Goal: Communication & Community: Answer question/provide support

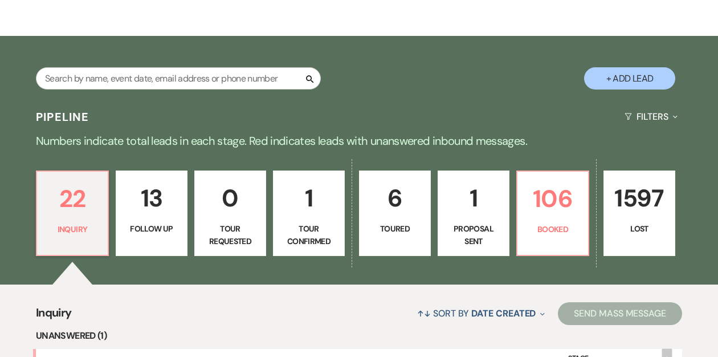
scroll to position [155, 0]
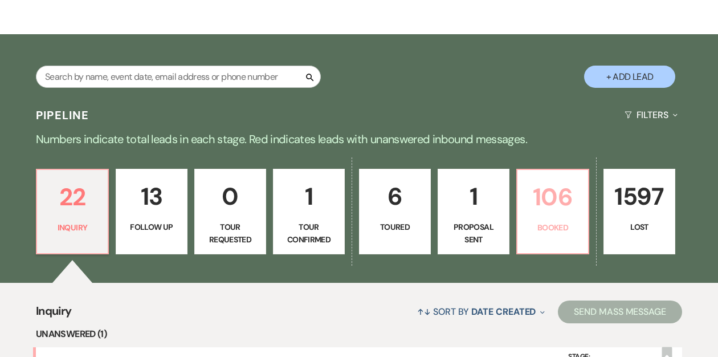
click at [541, 201] on p "106" at bounding box center [552, 197] width 57 height 38
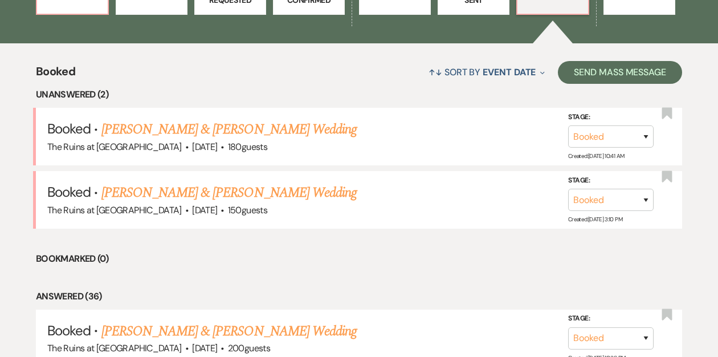
scroll to position [395, 0]
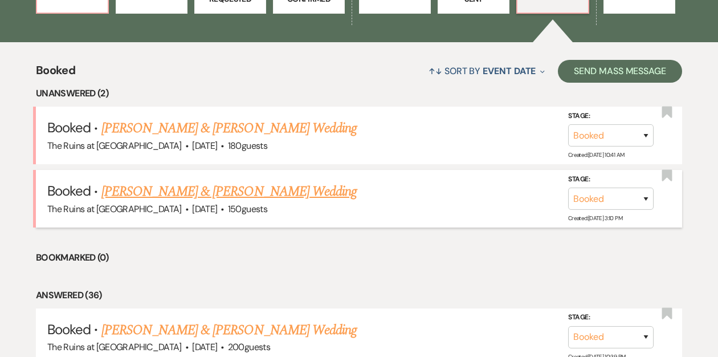
click at [190, 191] on link "[PERSON_NAME] & [PERSON_NAME] Wedding" at bounding box center [228, 191] width 255 height 21
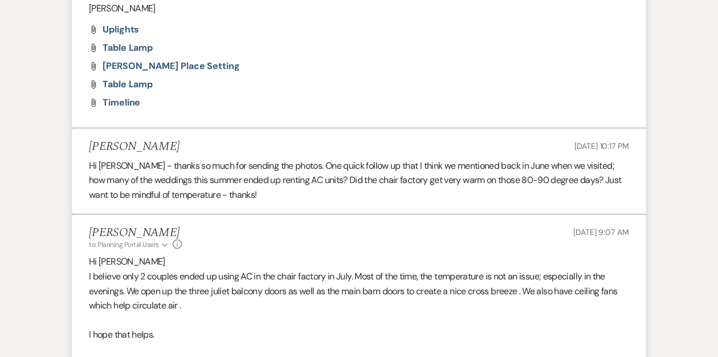
scroll to position [990, 0]
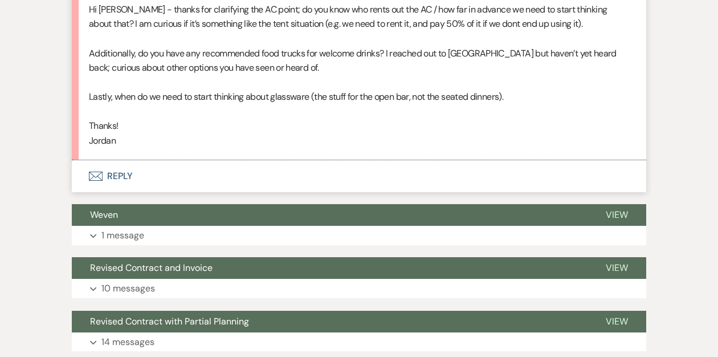
click at [112, 173] on button "Envelope Reply" at bounding box center [359, 176] width 574 height 32
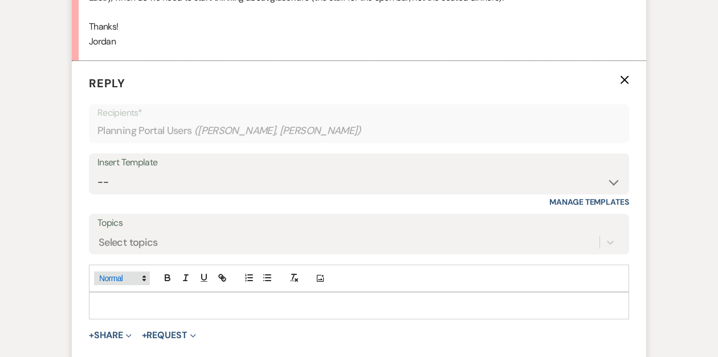
scroll to position [1141, 0]
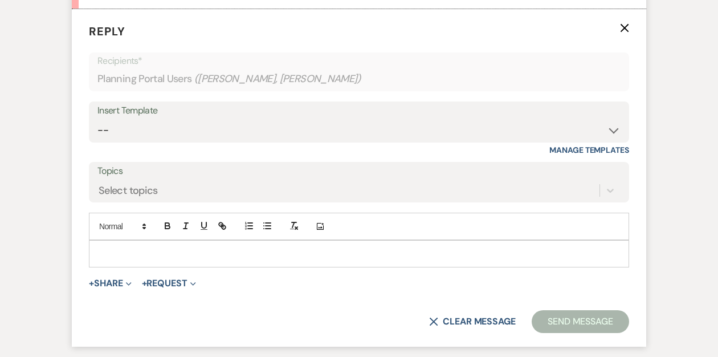
click at [116, 250] on p at bounding box center [359, 253] width 522 height 13
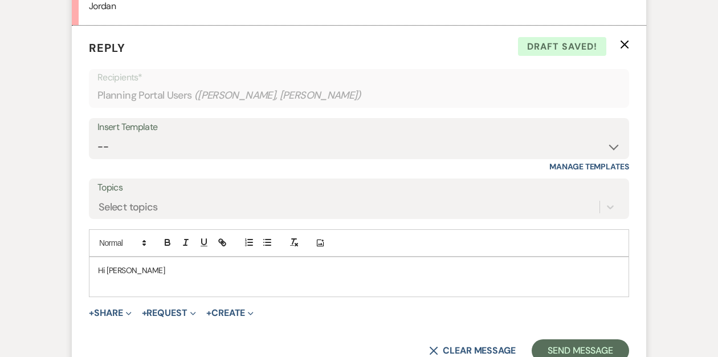
scroll to position [1125, 0]
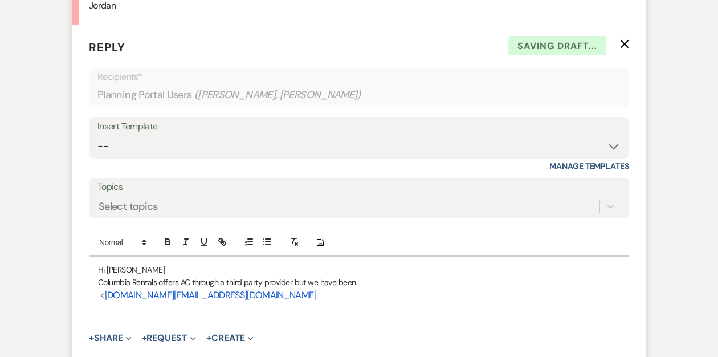
click at [195, 296] on link "mark.fashion@equipmentshare.com" at bounding box center [210, 295] width 211 height 12
click at [332, 296] on h3 "< mark.fashion@equipmentshare.com" at bounding box center [359, 295] width 522 height 13
click at [365, 283] on p "Columbia Rentals offers AC through a third party provider but we have been" at bounding box center [359, 282] width 522 height 13
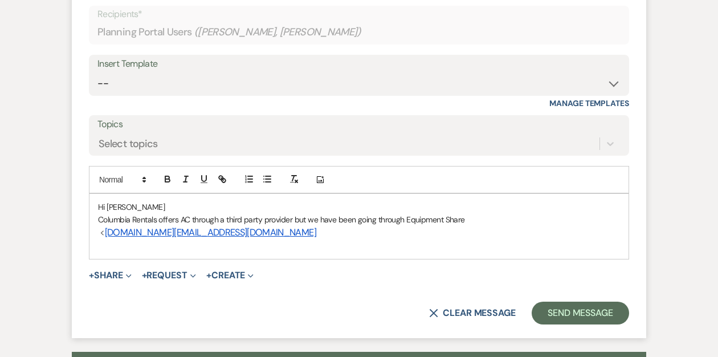
scroll to position [1195, 0]
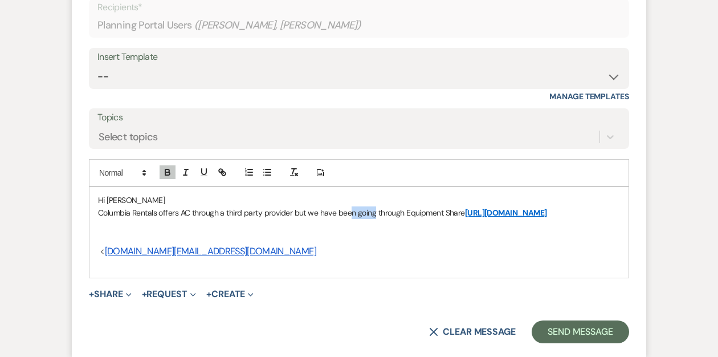
drag, startPoint x: 374, startPoint y: 215, endPoint x: 349, endPoint y: 215, distance: 24.5
click at [349, 215] on p "Columbia Rentals offers AC through a third party provider but we have been goin…" at bounding box center [359, 212] width 522 height 13
click at [535, 211] on p "Columbia Rentals offers AC through a third party provider but we have been reco…" at bounding box center [359, 212] width 522 height 13
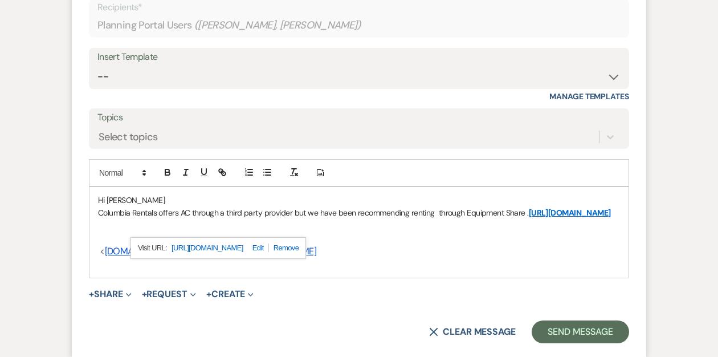
click at [410, 232] on p at bounding box center [359, 225] width 522 height 13
click at [117, 244] on p at bounding box center [359, 238] width 522 height 13
click at [402, 219] on p "Columbia Rentals offers AC through a third party provider but we have been reco…" at bounding box center [359, 212] width 522 height 13
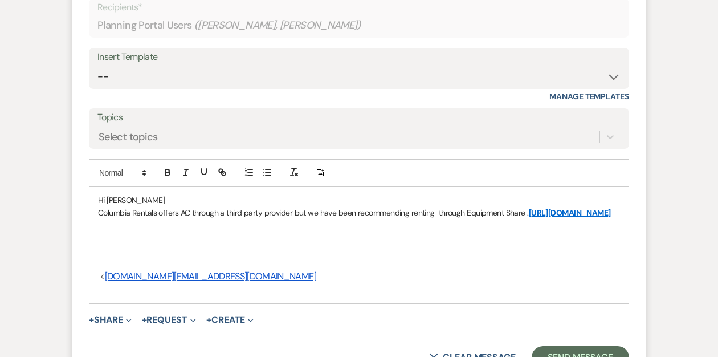
click at [103, 282] on span "<" at bounding box center [102, 276] width 5 height 12
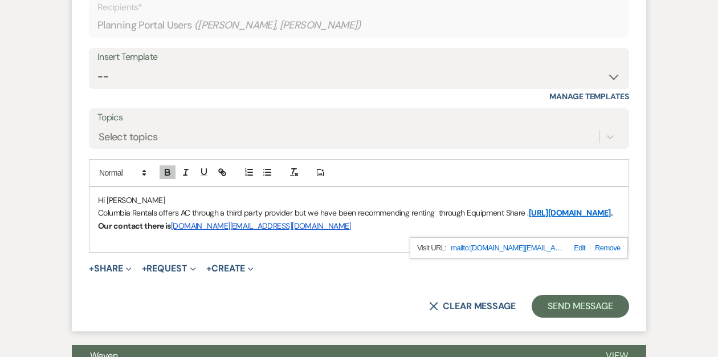
scroll to position [1190, 0]
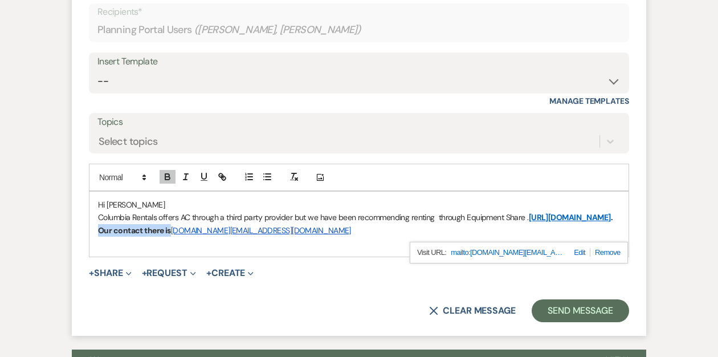
drag, startPoint x: 381, startPoint y: 230, endPoint x: 455, endPoint y: 234, distance: 73.6
click at [455, 234] on strong "https://www.equipmentshare.com/rent/categories/air-conditioner-portable . Our c…" at bounding box center [356, 223] width 517 height 23
click at [168, 177] on icon "button" at bounding box center [167, 178] width 5 height 3
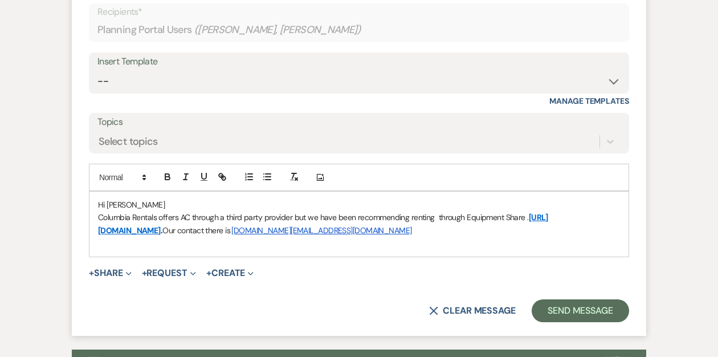
click at [374, 229] on link "https://www.equipmentshare.com/rent/categories/air-conditioner-portable" at bounding box center [323, 223] width 450 height 23
click at [581, 231] on p "Columbia Rentals offers AC through a third party provider but we have been reco…" at bounding box center [359, 224] width 522 height 26
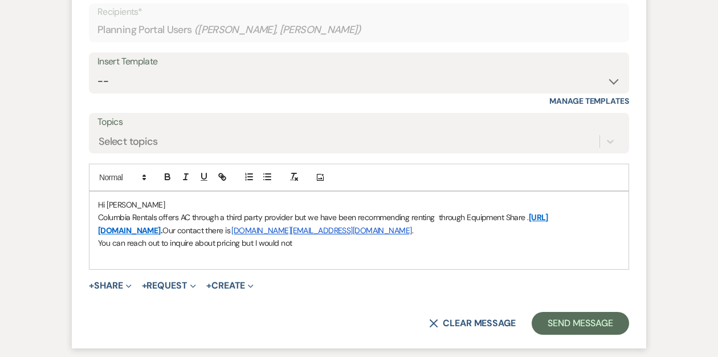
click at [191, 216] on p "Columbia Rentals offers AC through a third party provider but we have been reco…" at bounding box center [359, 224] width 522 height 26
drag, startPoint x: 126, startPoint y: 244, endPoint x: 174, endPoint y: 229, distance: 50.8
click at [126, 244] on p "You can reach out to inquire about pricing but I would not" at bounding box center [359, 242] width 522 height 13
click at [326, 244] on p "You can certainly reach out to inquire about pricing but I would not" at bounding box center [359, 242] width 522 height 13
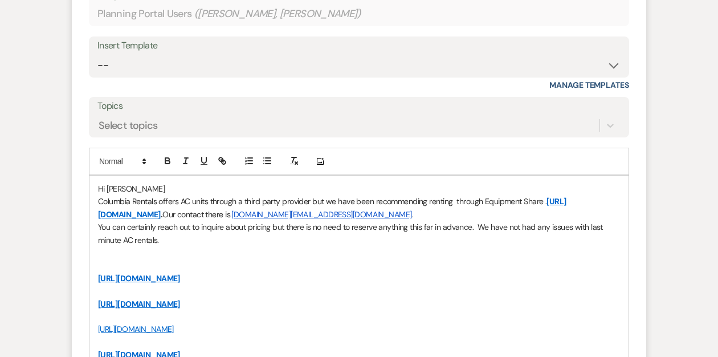
scroll to position [1208, 0]
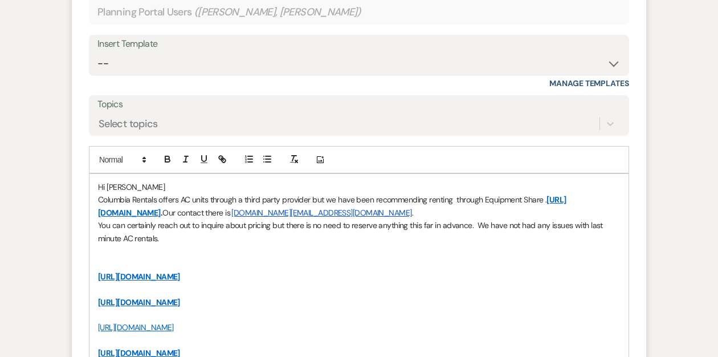
click at [169, 234] on p "You can certainly reach out to inquire about pricing but there is no need to re…" at bounding box center [359, 232] width 522 height 26
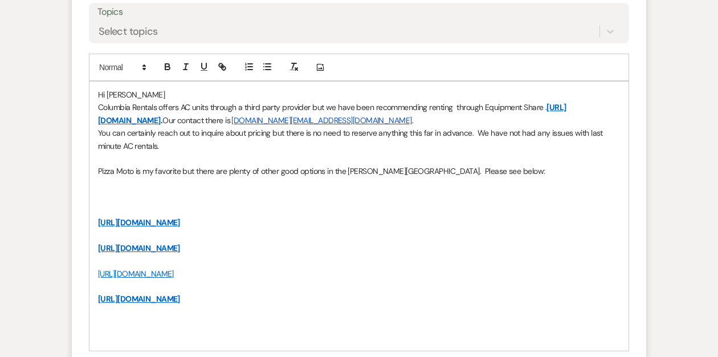
scroll to position [1323, 0]
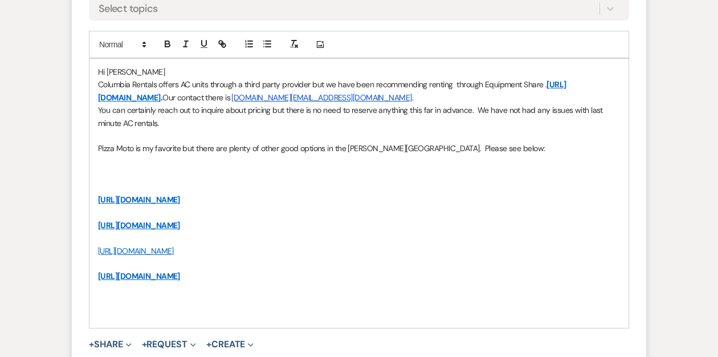
click at [158, 248] on link "[URL][DOMAIN_NAME]" at bounding box center [136, 251] width 76 height 10
click at [149, 269] on link "[URL][DOMAIN_NAME]" at bounding box center [136, 272] width 72 height 15
click at [241, 231] on p at bounding box center [359, 237] width 522 height 13
click at [180, 274] on link "[URL][DOMAIN_NAME]" at bounding box center [139, 276] width 82 height 10
click at [190, 296] on link "[URL][DOMAIN_NAME]" at bounding box center [170, 298] width 72 height 15
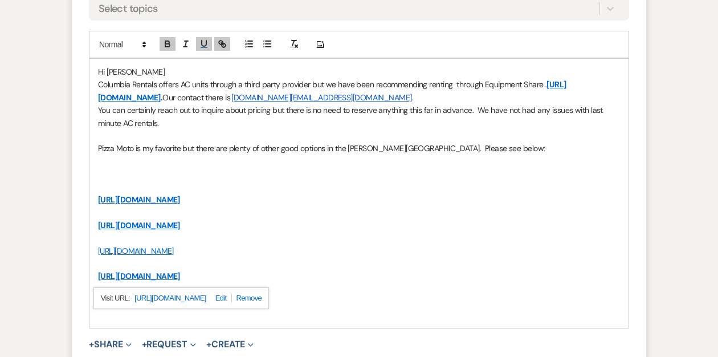
click at [100, 183] on p at bounding box center [359, 187] width 522 height 13
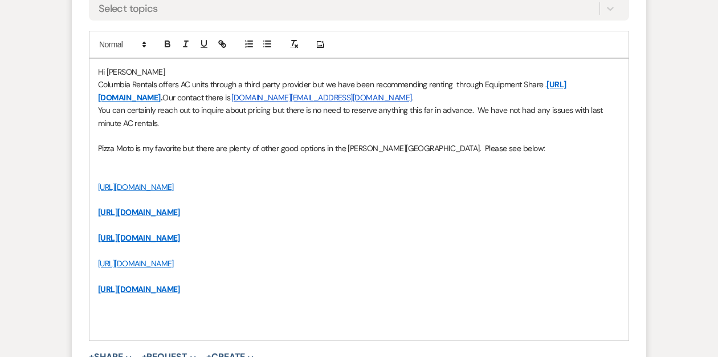
click at [274, 191] on p "https://www.millhousebrewing.com/embers" at bounding box center [359, 187] width 522 height 13
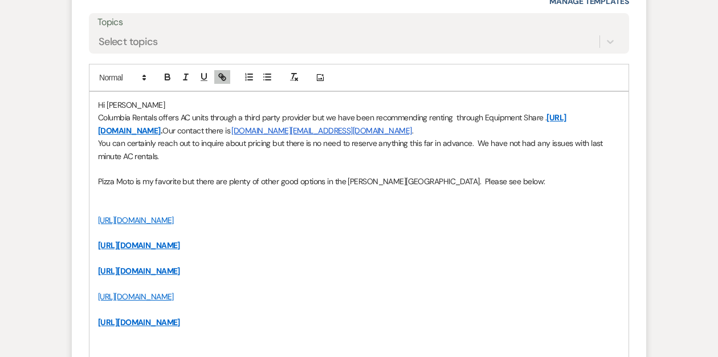
scroll to position [1280, 0]
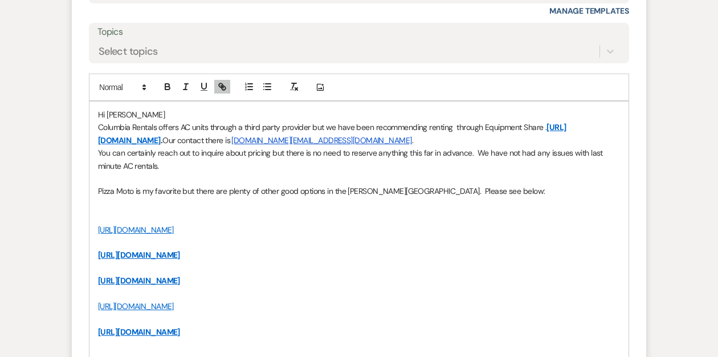
click at [175, 163] on p "You can certainly reach out to inquire about pricing but there is no need to re…" at bounding box center [359, 159] width 522 height 26
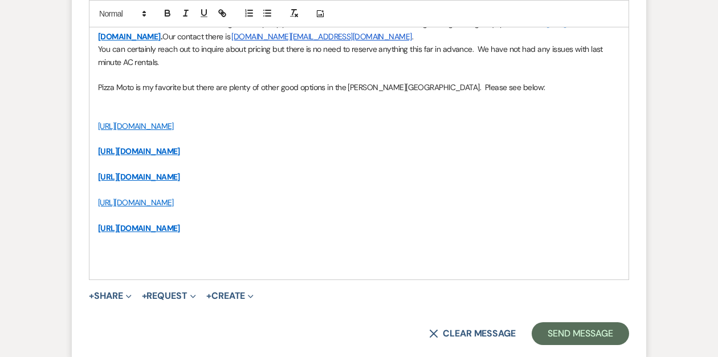
scroll to position [1392, 0]
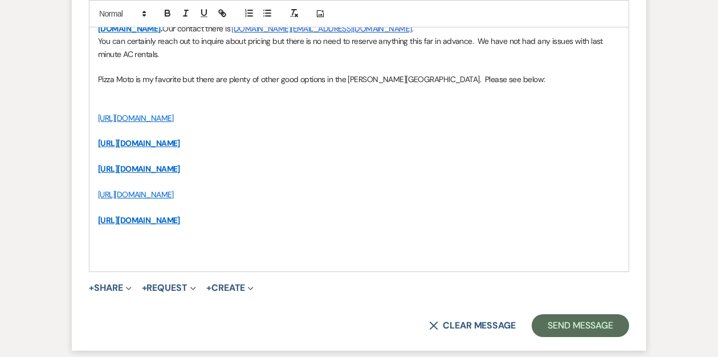
click at [469, 76] on p "Pizza Moto is my favorite but there are plenty of other good options in the Hud…" at bounding box center [359, 79] width 522 height 13
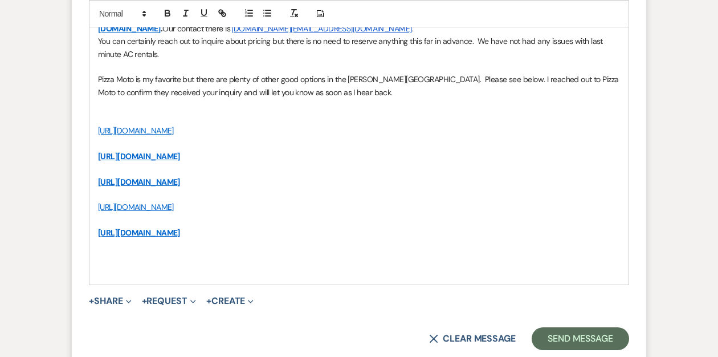
click at [327, 232] on p "[URL][DOMAIN_NAME]" at bounding box center [359, 232] width 522 height 13
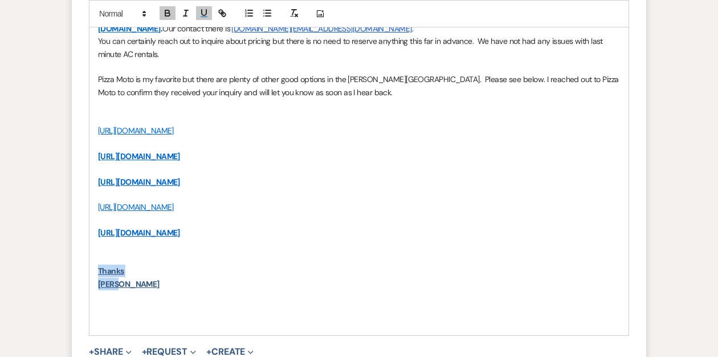
drag, startPoint x: 118, startPoint y: 284, endPoint x: 89, endPoint y: 268, distance: 32.9
click at [89, 268] on div "Hi Julia Columbia Rentals offers AC units through a third party provider but we…" at bounding box center [358, 162] width 539 height 345
click at [202, 14] on icon "button" at bounding box center [204, 13] width 5 height 6
click at [162, 10] on icon "button" at bounding box center [167, 13] width 10 height 10
click at [214, 244] on p at bounding box center [359, 245] width 522 height 13
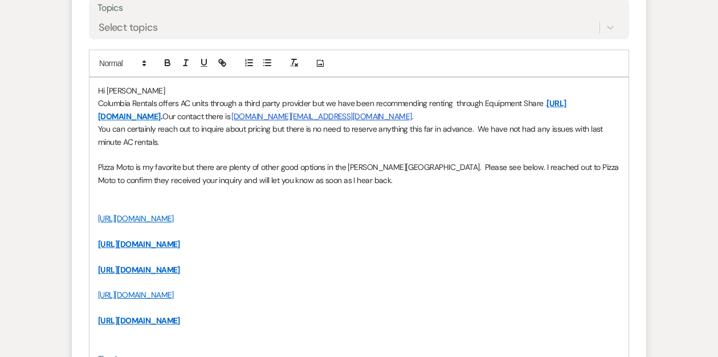
scroll to position [1756, 0]
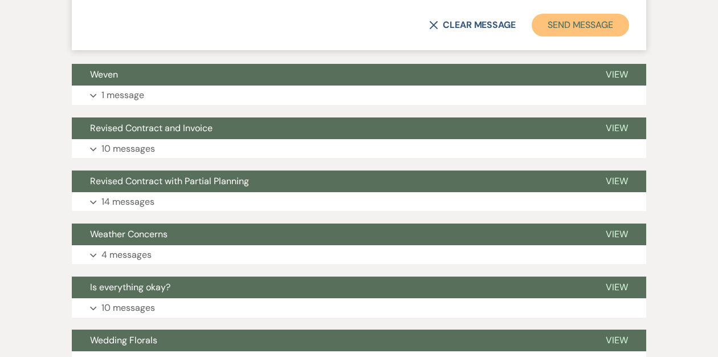
click at [553, 24] on button "Send Message" at bounding box center [580, 25] width 97 height 23
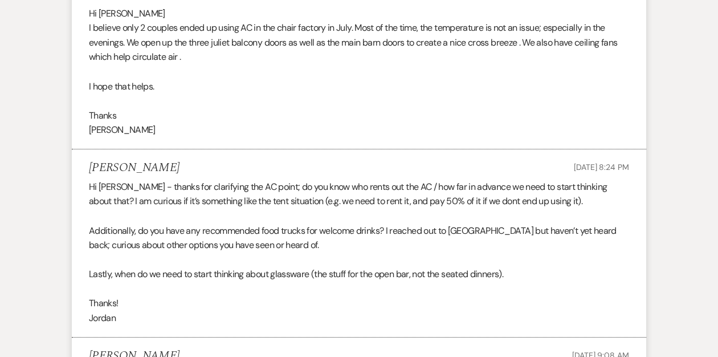
scroll to position [0, 0]
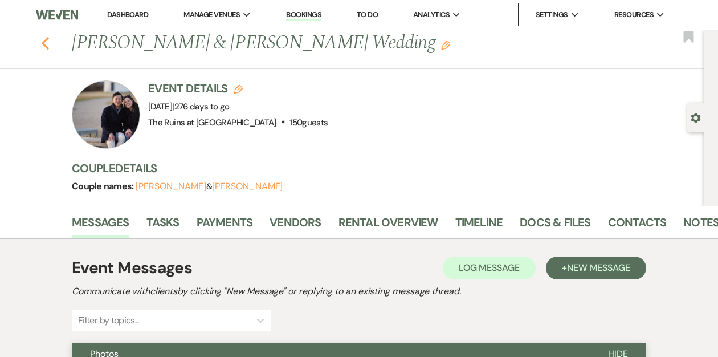
click at [44, 41] on use "button" at bounding box center [45, 43] width 7 height 13
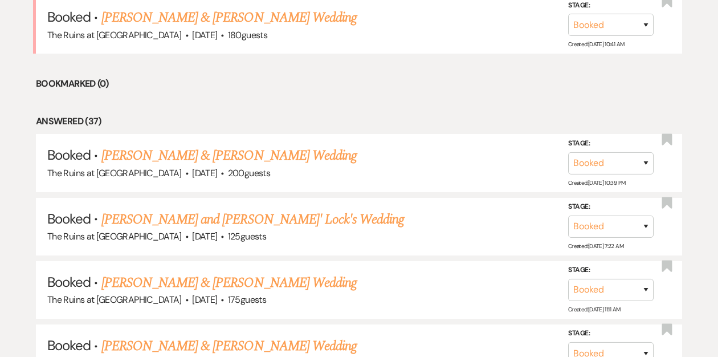
scroll to position [506, 0]
click at [182, 215] on link "[PERSON_NAME] and [PERSON_NAME]' Lock's Wedding" at bounding box center [252, 219] width 303 height 21
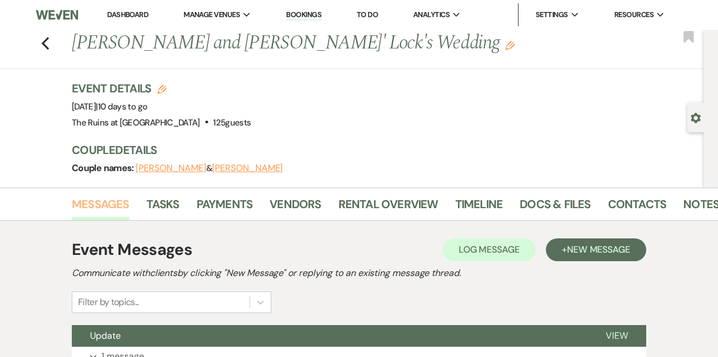
click at [105, 205] on link "Messages" at bounding box center [101, 207] width 58 height 25
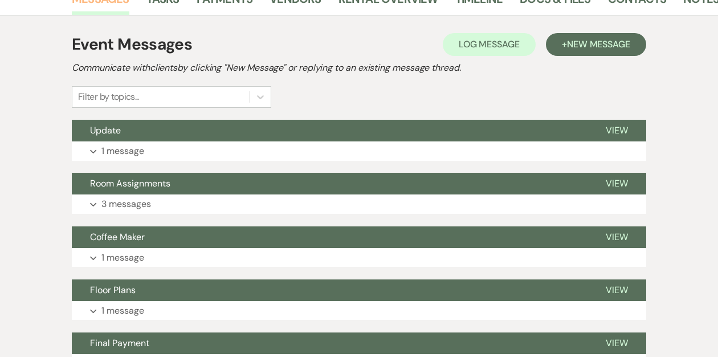
scroll to position [207, 0]
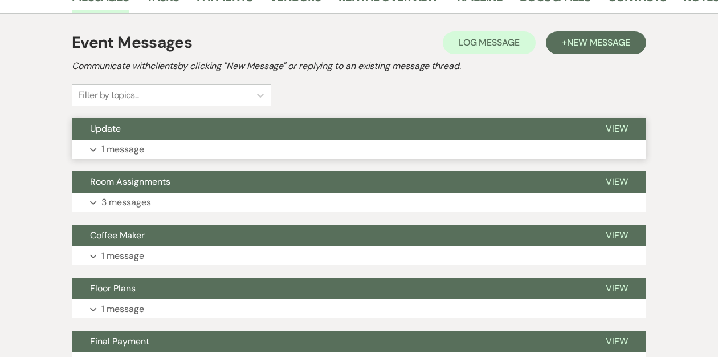
click at [130, 129] on button "Update" at bounding box center [330, 129] width 516 height 22
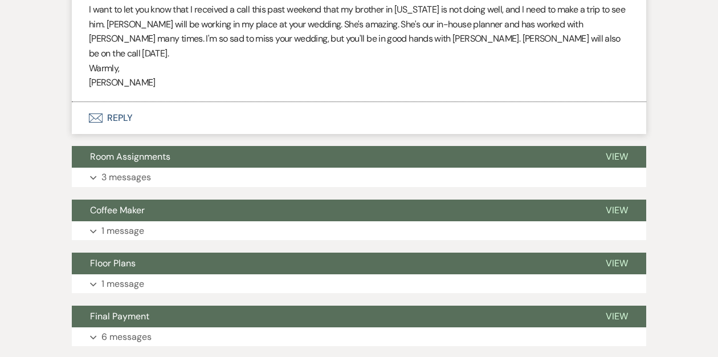
scroll to position [400, 0]
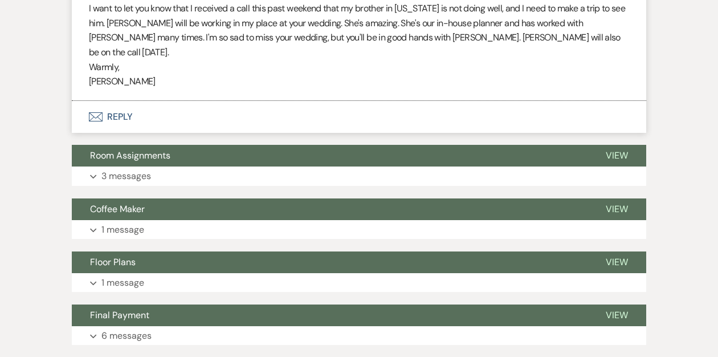
click at [129, 129] on div "Event Messages Log Log Message + New Message Communicate with clients by clicki…" at bounding box center [359, 356] width 574 height 1050
click at [129, 149] on span "Room Assignments" at bounding box center [130, 155] width 80 height 12
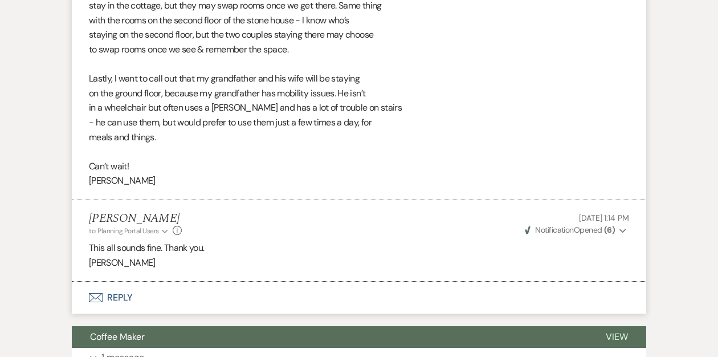
scroll to position [1000, 0]
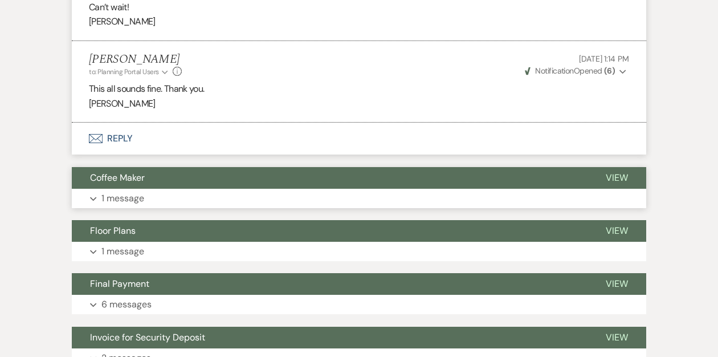
click at [109, 171] on span "Coffee Maker" at bounding box center [117, 177] width 55 height 12
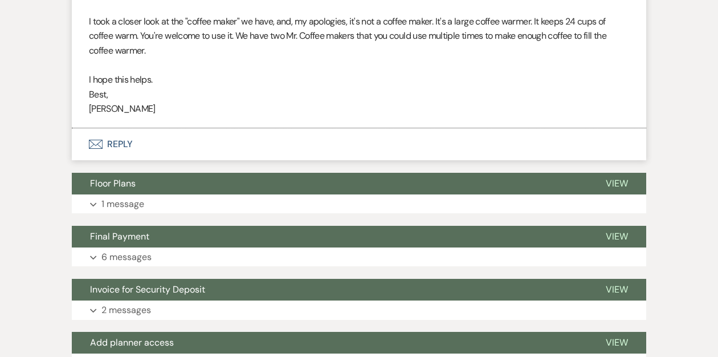
scroll to position [1345, 0]
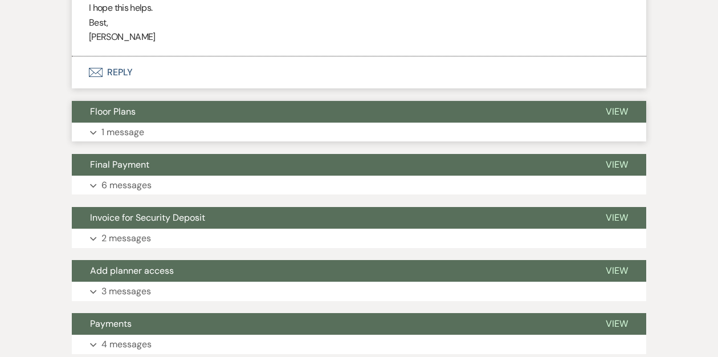
click at [106, 105] on span "Floor Plans" at bounding box center [113, 111] width 46 height 12
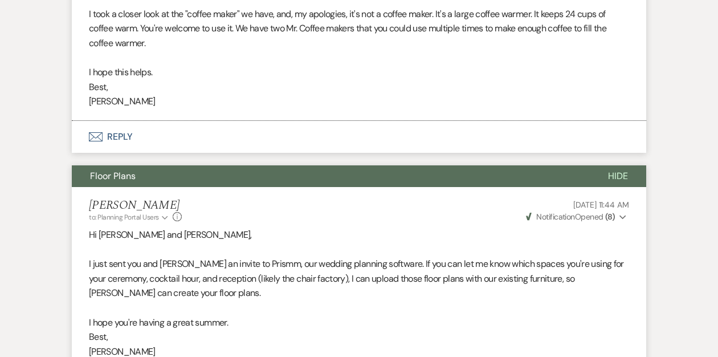
scroll to position [0, 0]
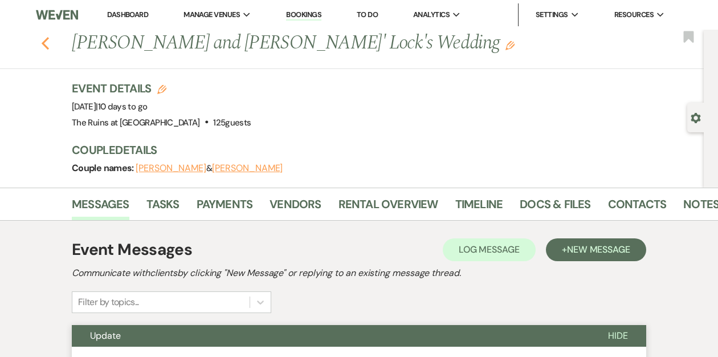
click at [48, 44] on icon "Previous" at bounding box center [45, 43] width 9 height 14
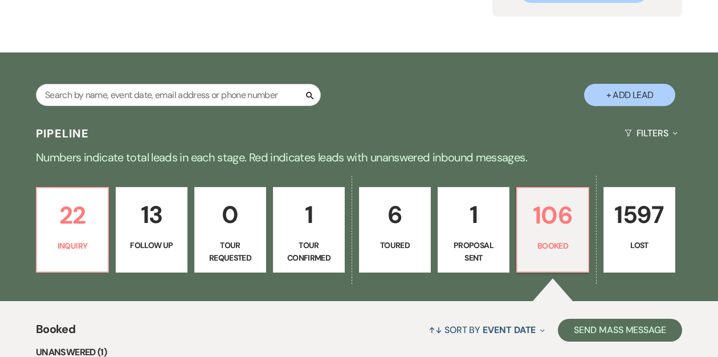
scroll to position [63, 0]
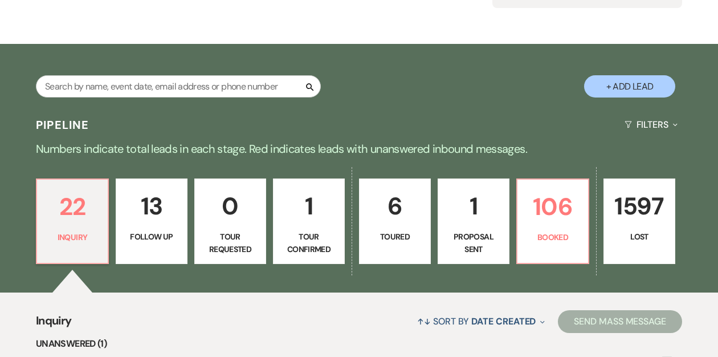
scroll to position [160, 0]
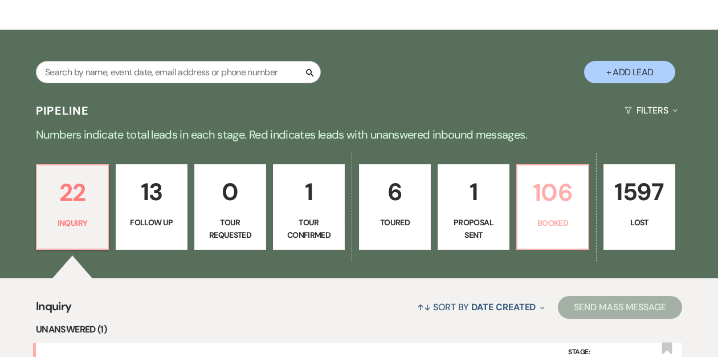
click at [546, 205] on p "106" at bounding box center [552, 192] width 57 height 38
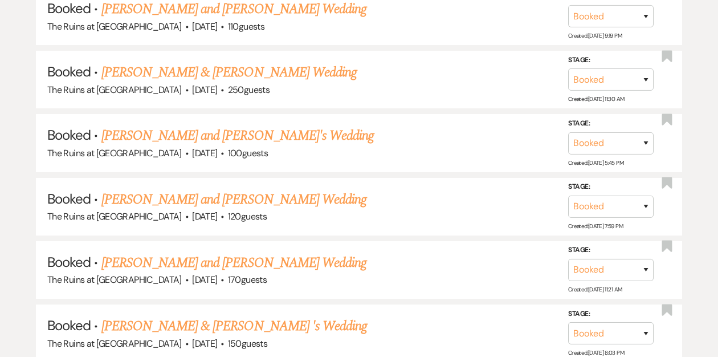
scroll to position [2251, 0]
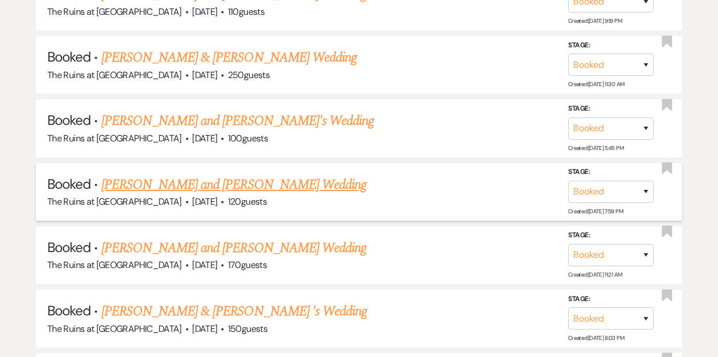
click at [215, 174] on link "[PERSON_NAME] and [PERSON_NAME] Wedding" at bounding box center [233, 184] width 265 height 21
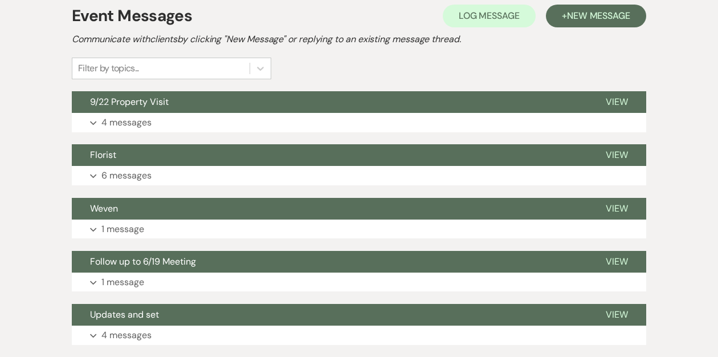
scroll to position [235, 0]
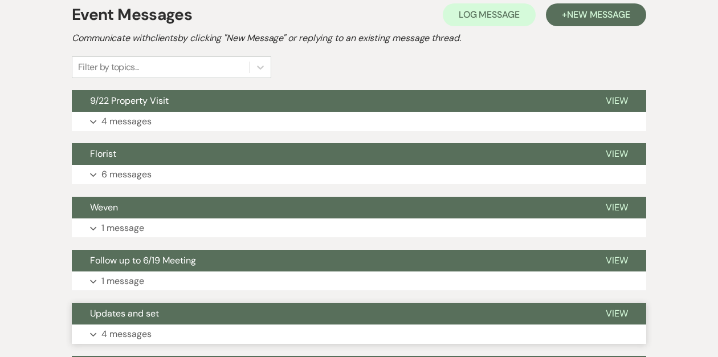
click at [173, 309] on button "Updates and set" at bounding box center [330, 314] width 516 height 22
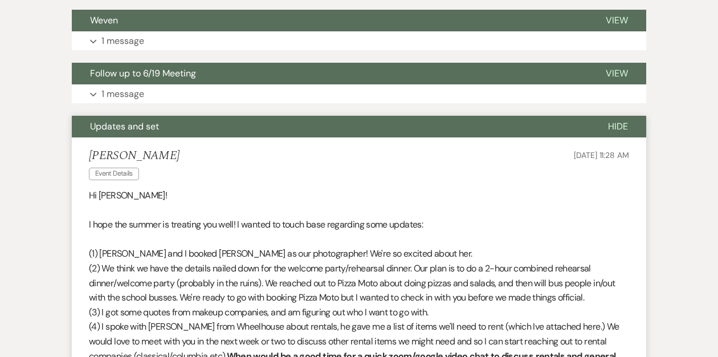
scroll to position [348, 0]
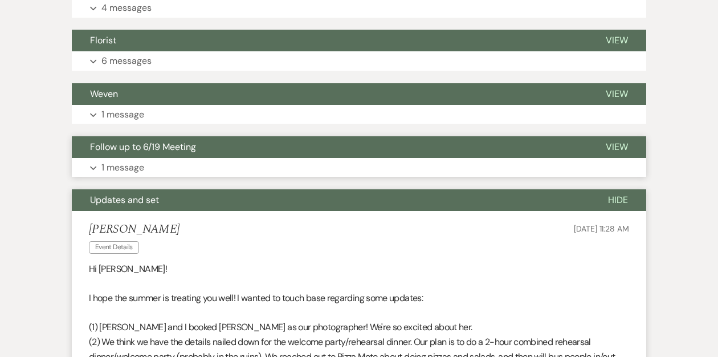
click at [167, 146] on span "Follow up to 6/19 Meeting" at bounding box center [143, 147] width 106 height 12
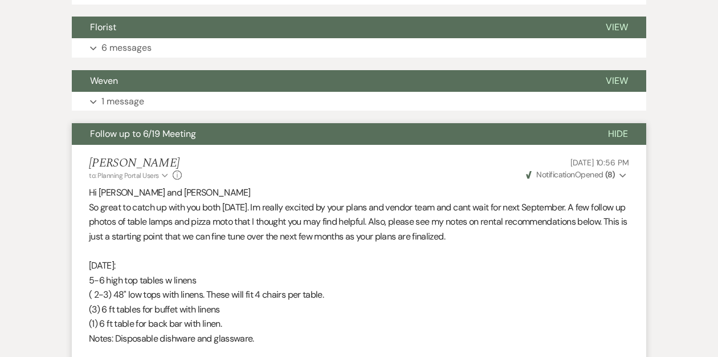
scroll to position [179, 0]
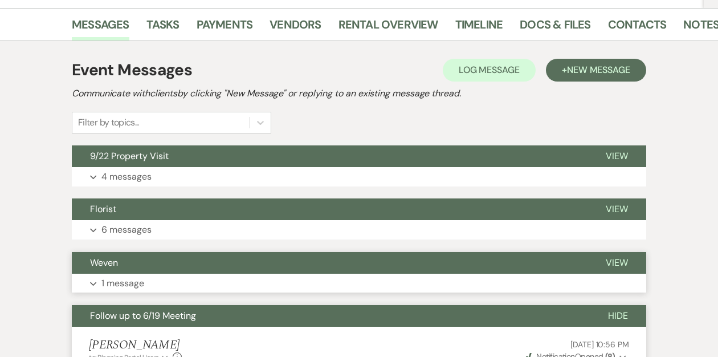
click at [128, 261] on button "Weven" at bounding box center [330, 263] width 516 height 22
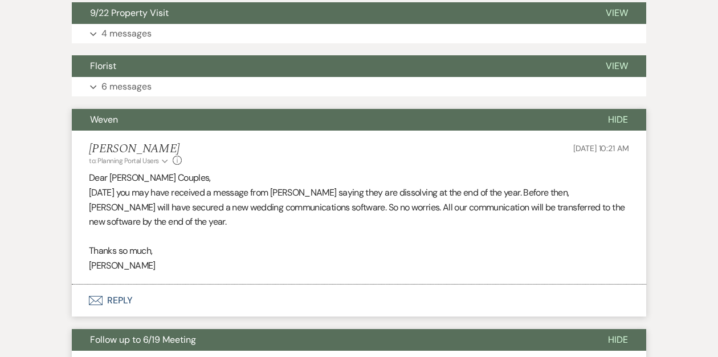
scroll to position [323, 0]
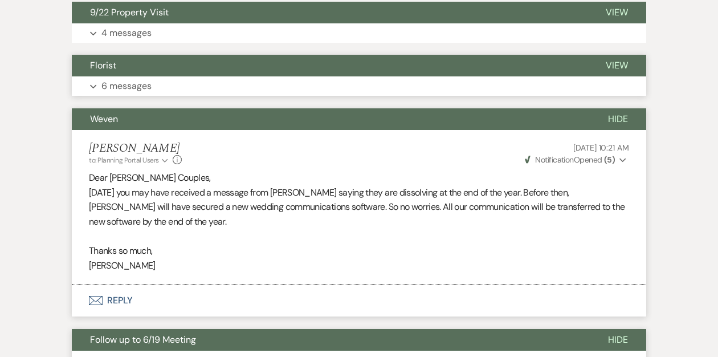
click at [192, 66] on button "Florist" at bounding box center [330, 66] width 516 height 22
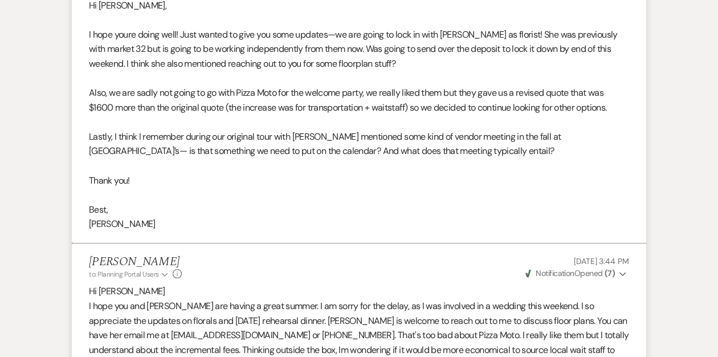
scroll to position [497, 0]
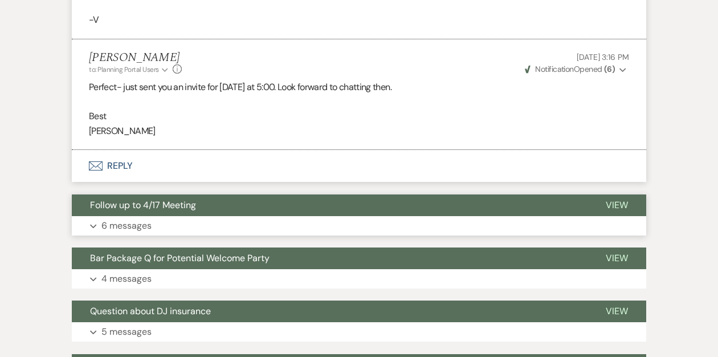
click at [126, 199] on span "Follow up to 4/17 Meeting" at bounding box center [143, 205] width 106 height 12
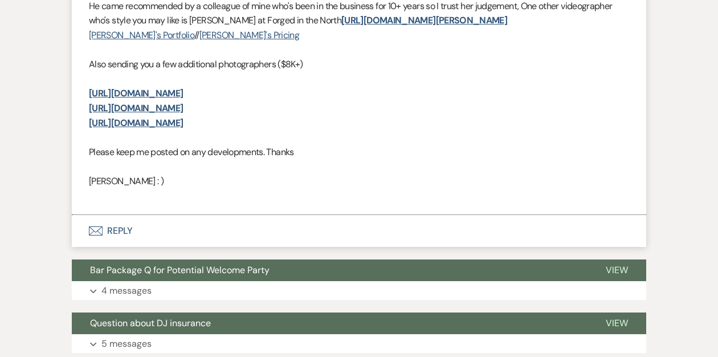
scroll to position [5860, 0]
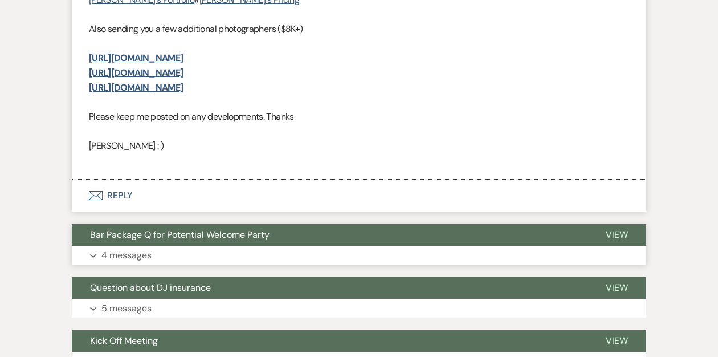
click at [116, 228] on span "Bar Package Q for Potential Welcome Party" at bounding box center [179, 234] width 179 height 12
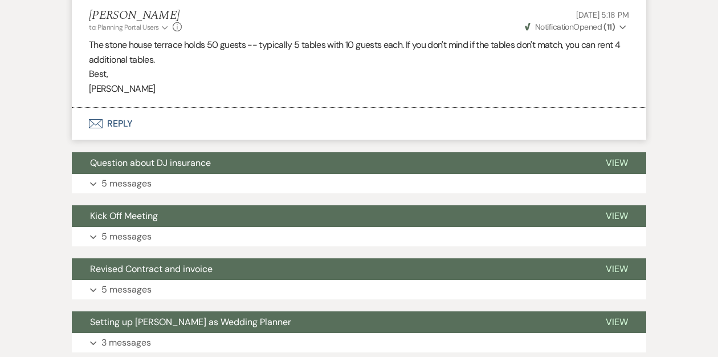
scroll to position [6701, 0]
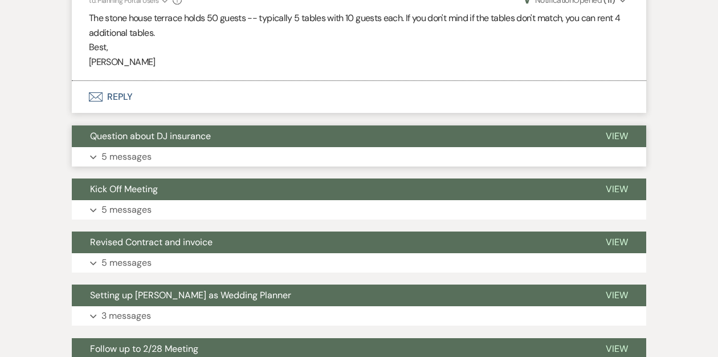
click at [137, 130] on span "Question about DJ insurance" at bounding box center [150, 136] width 121 height 12
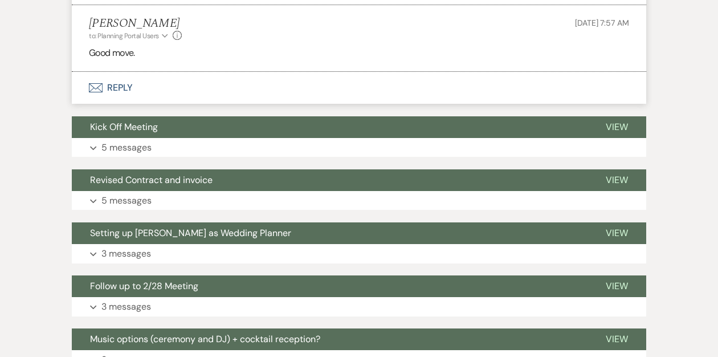
scroll to position [7433, 0]
click at [133, 121] on span "Kick Off Meeting" at bounding box center [124, 127] width 68 height 12
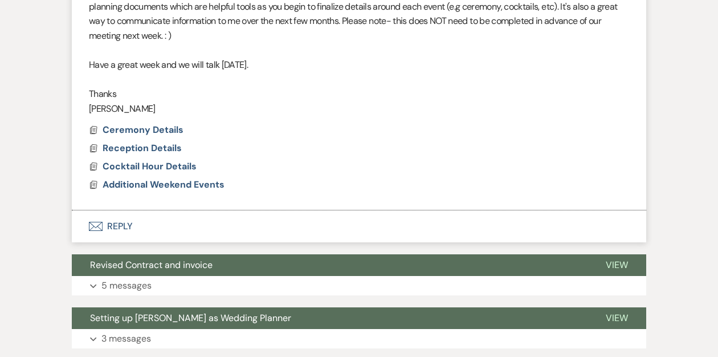
scroll to position [8370, 0]
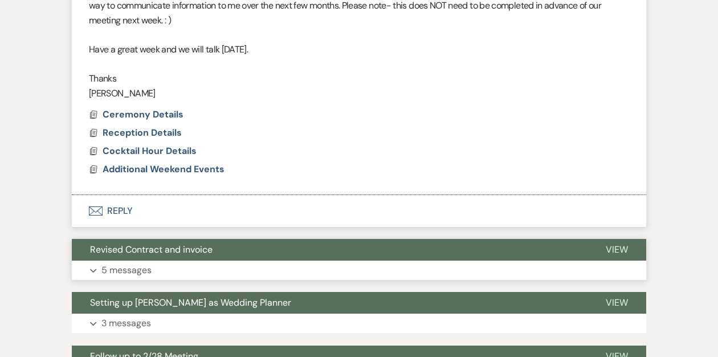
click at [128, 243] on span "Revised Contract and invoice" at bounding box center [151, 249] width 122 height 12
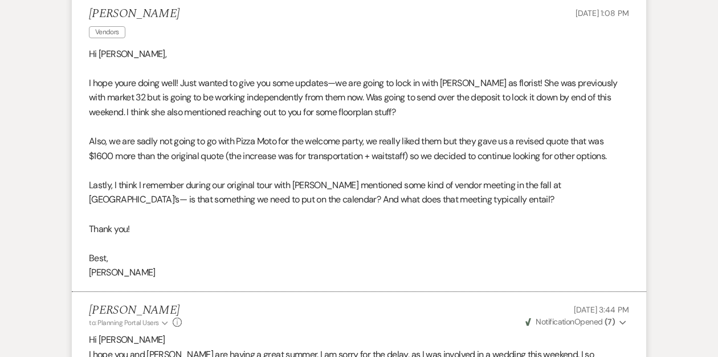
scroll to position [0, 0]
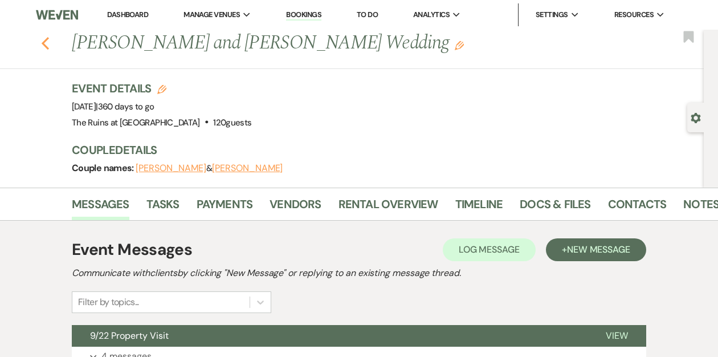
click at [45, 45] on use "button" at bounding box center [45, 43] width 7 height 13
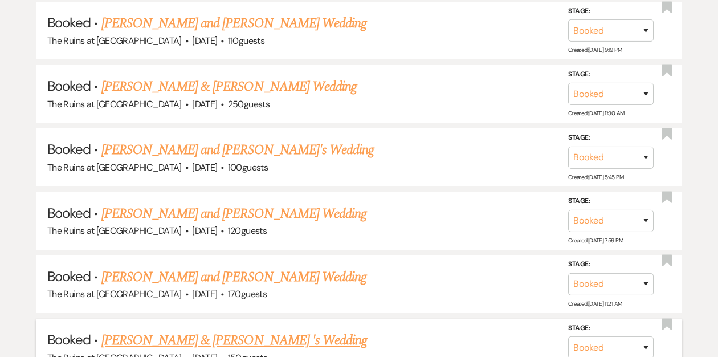
scroll to position [1863, 0]
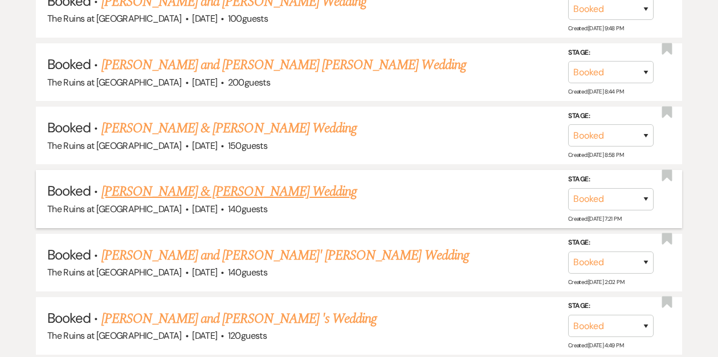
click at [189, 181] on link "[PERSON_NAME] & [PERSON_NAME] Wedding" at bounding box center [228, 191] width 255 height 21
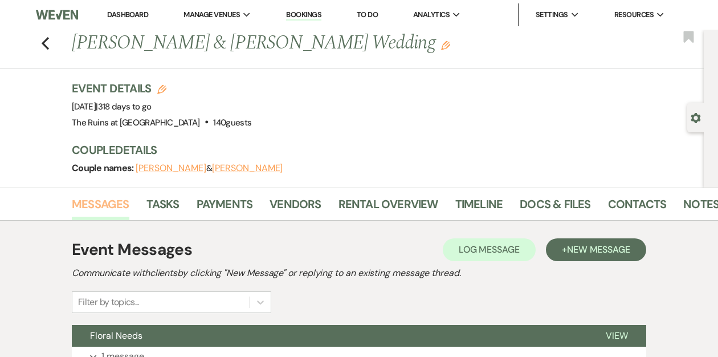
click at [120, 205] on link "Messages" at bounding box center [101, 207] width 58 height 25
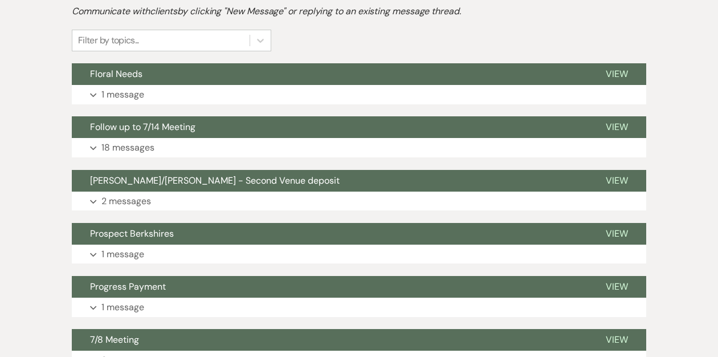
scroll to position [283, 0]
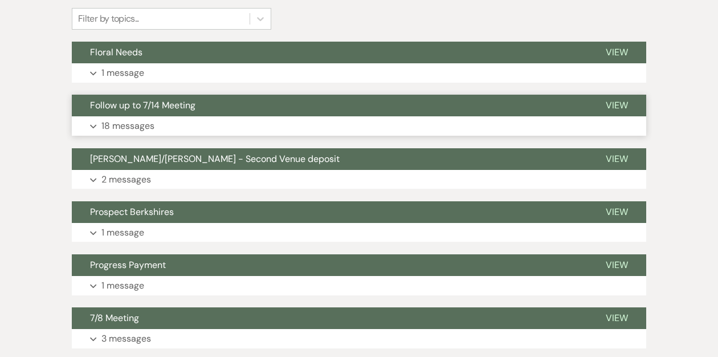
click at [140, 107] on span "Follow up to 7/14 Meeting" at bounding box center [142, 105] width 105 height 12
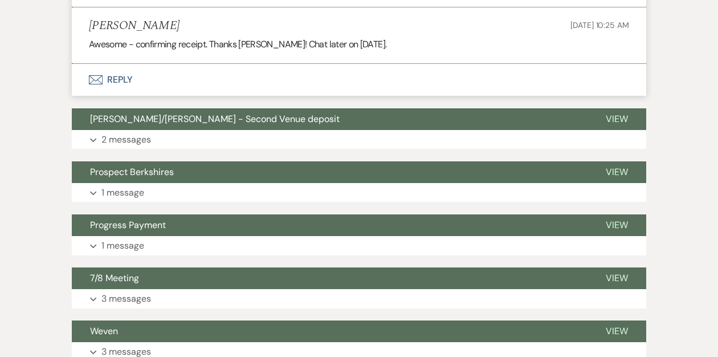
scroll to position [3226, 0]
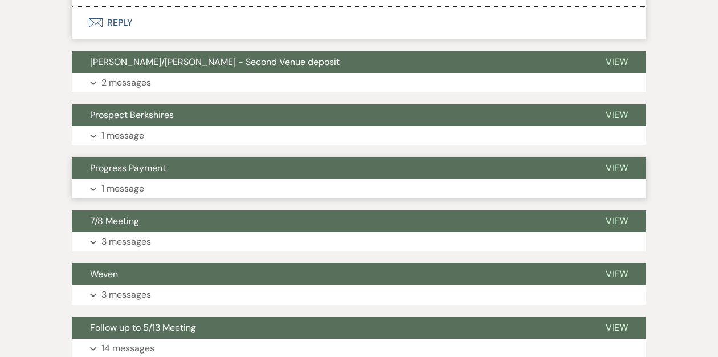
click at [140, 232] on button "7/8 Meeting" at bounding box center [330, 221] width 516 height 22
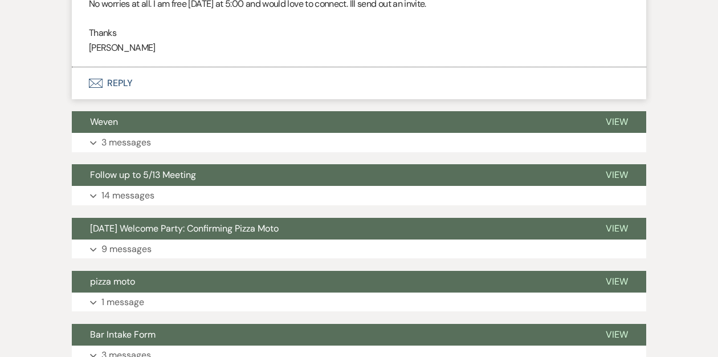
scroll to position [3835, 0]
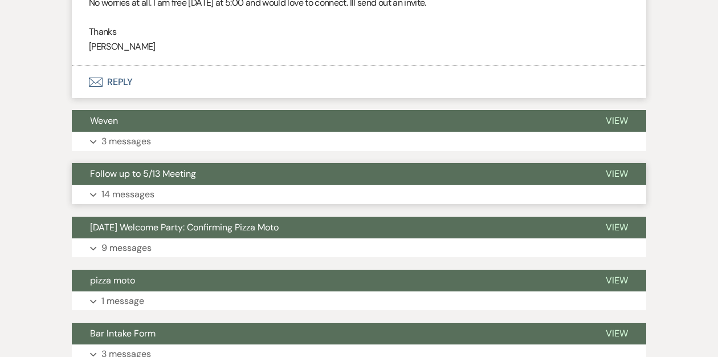
click at [149, 179] on span "Follow up to 5/13 Meeting" at bounding box center [143, 173] width 106 height 12
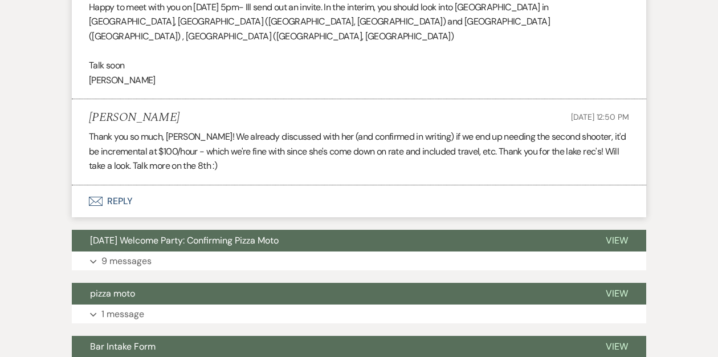
scroll to position [7633, 0]
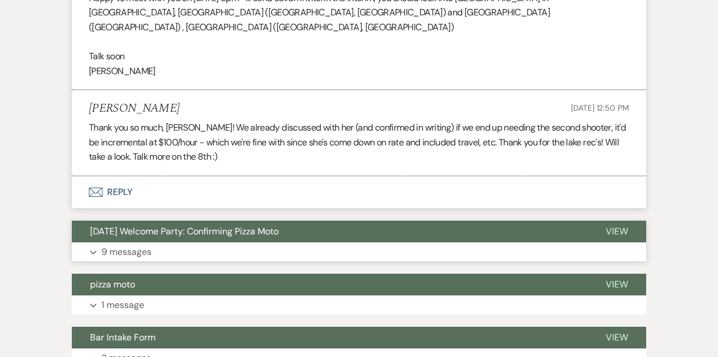
click at [128, 231] on span "[DATE] Welcome Party: Confirming Pizza Moto" at bounding box center [184, 231] width 189 height 12
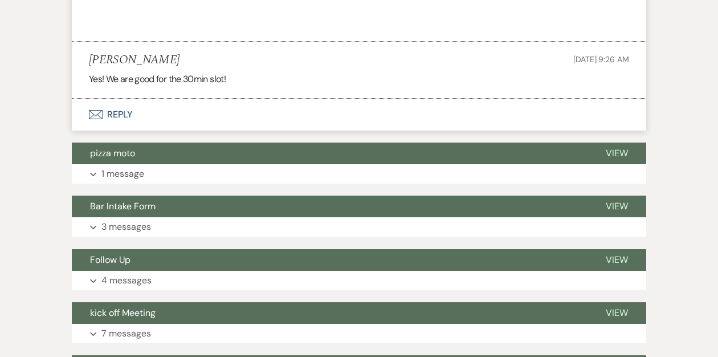
scroll to position [9170, 0]
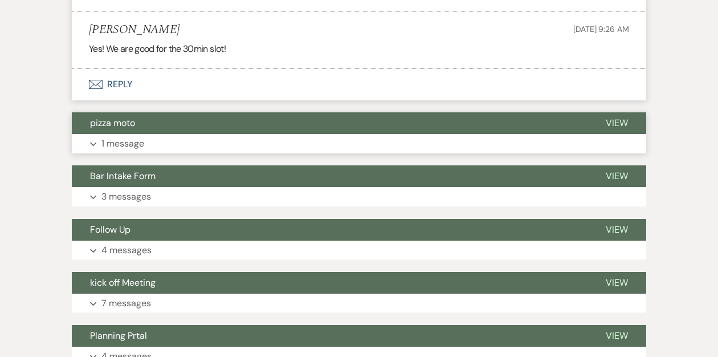
click at [153, 121] on button "pizza moto" at bounding box center [330, 123] width 516 height 22
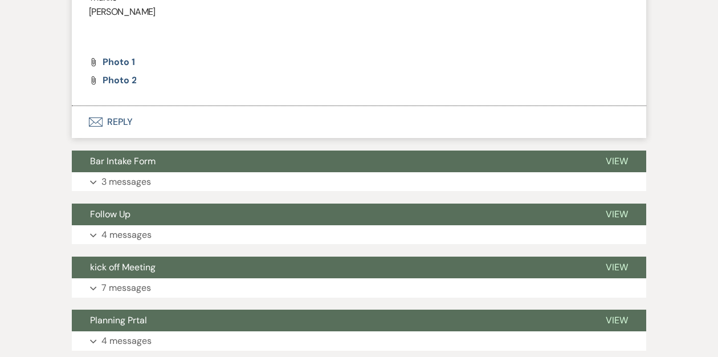
scroll to position [9535, 0]
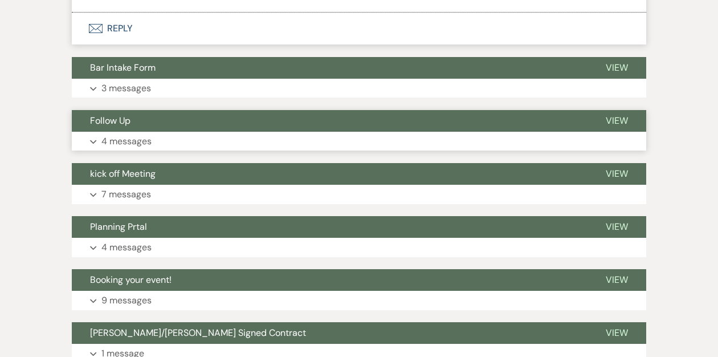
click at [143, 120] on button "Follow Up" at bounding box center [330, 121] width 516 height 22
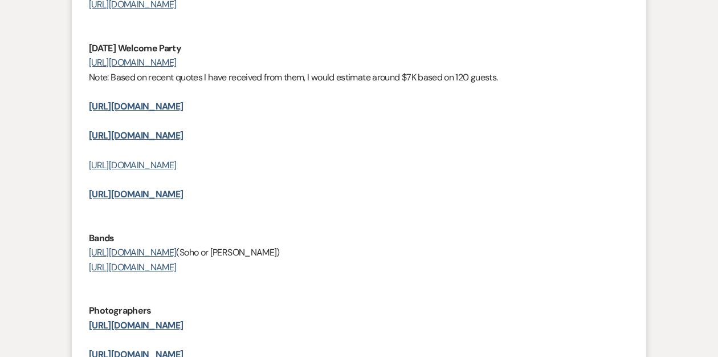
scroll to position [9804, 0]
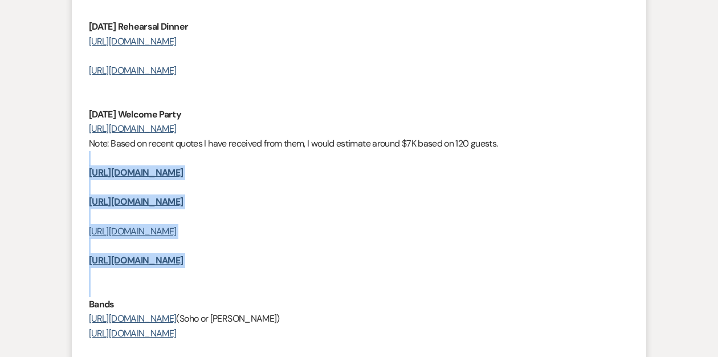
drag, startPoint x: 89, startPoint y: 160, endPoint x: 279, endPoint y: 288, distance: 229.7
click at [279, 289] on li "[PERSON_NAME] to: Planning Portal Users Expand Info [DATE] 9:55 PM Hi [PERSON_N…" at bounding box center [359, 265] width 574 height 805
copy div "[URL][DOMAIN_NAME] [URL][DOMAIN_NAME] [URL][DOMAIN_NAME] [URL][DOMAIN_NAME]"
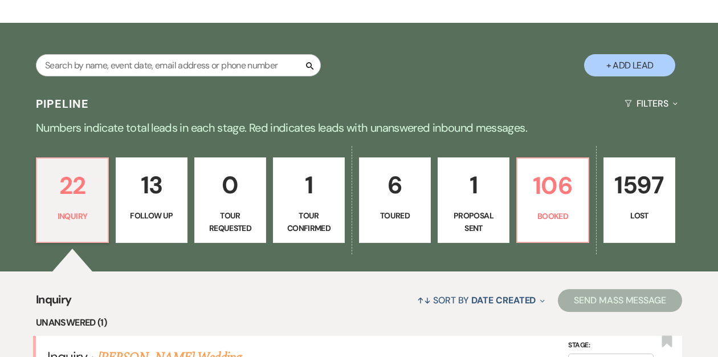
scroll to position [167, 0]
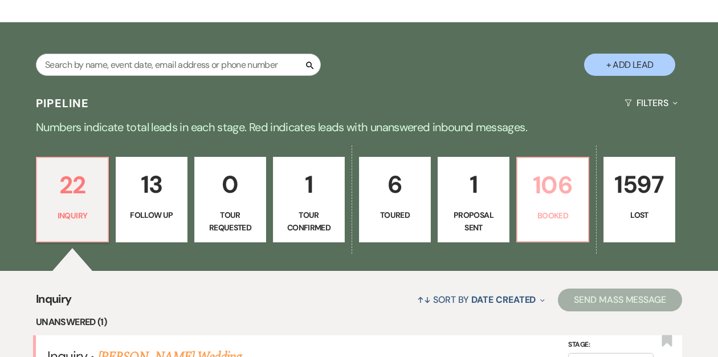
click at [547, 184] on p "106" at bounding box center [552, 185] width 57 height 38
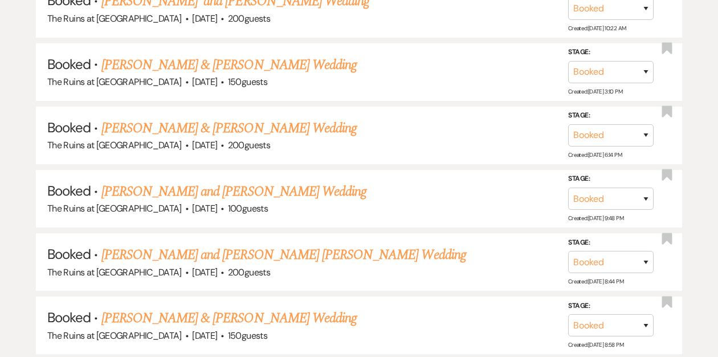
scroll to position [1675, 0]
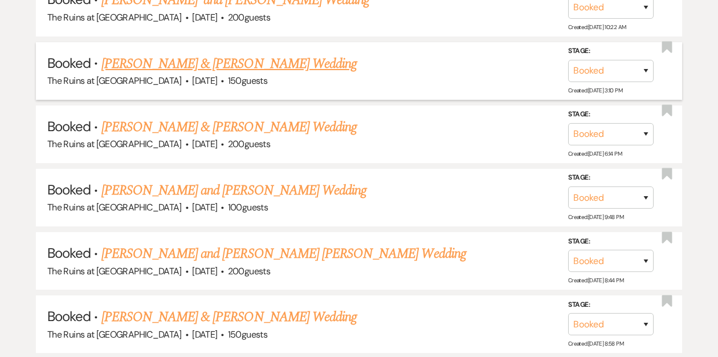
click at [209, 54] on link "[PERSON_NAME] & [PERSON_NAME] Wedding" at bounding box center [228, 64] width 255 height 21
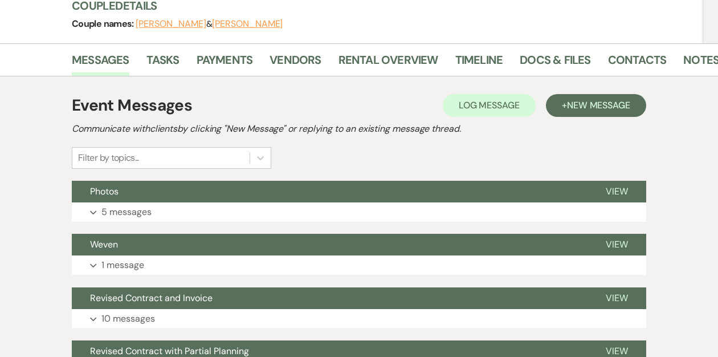
scroll to position [163, 0]
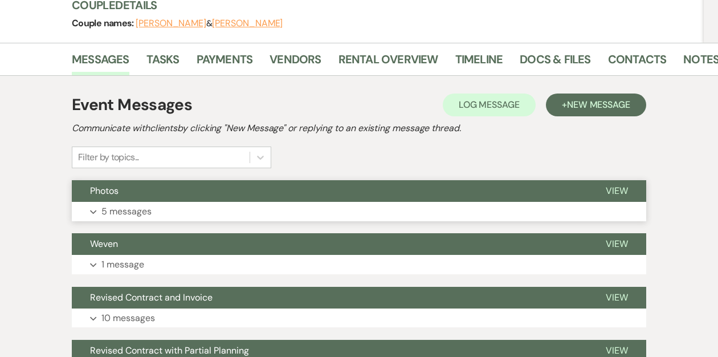
click at [235, 190] on button "Photos" at bounding box center [330, 191] width 516 height 22
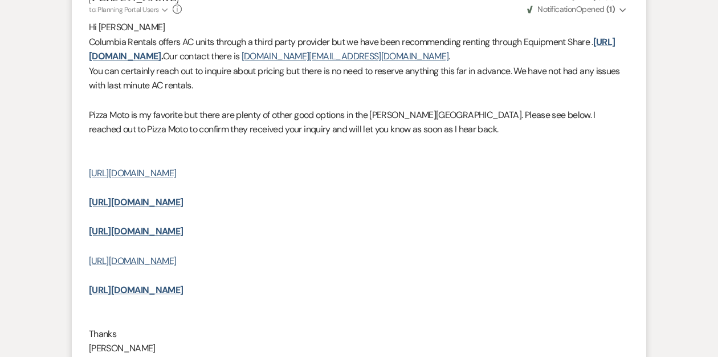
scroll to position [1346, 0]
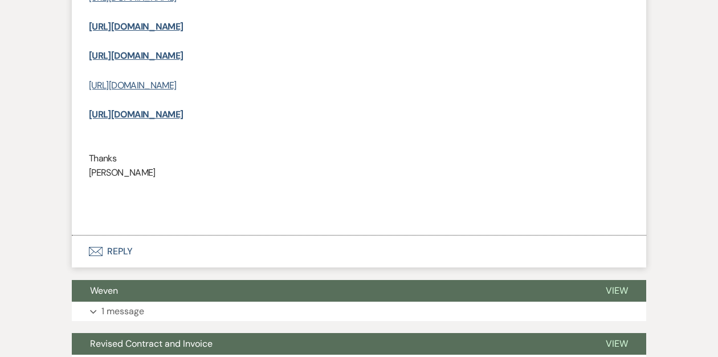
click at [118, 263] on button "Envelope Reply" at bounding box center [359, 251] width 574 height 32
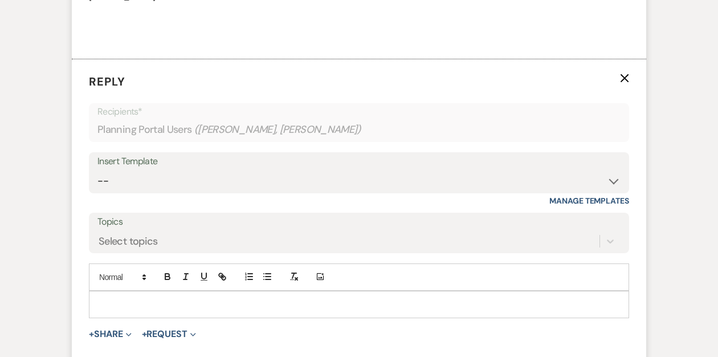
scroll to position [1536, 0]
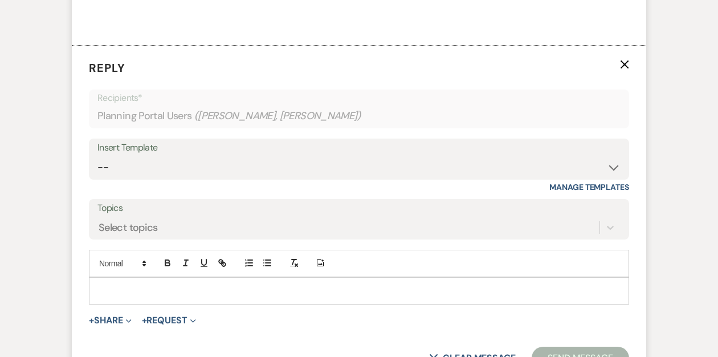
click at [129, 297] on p at bounding box center [359, 290] width 522 height 13
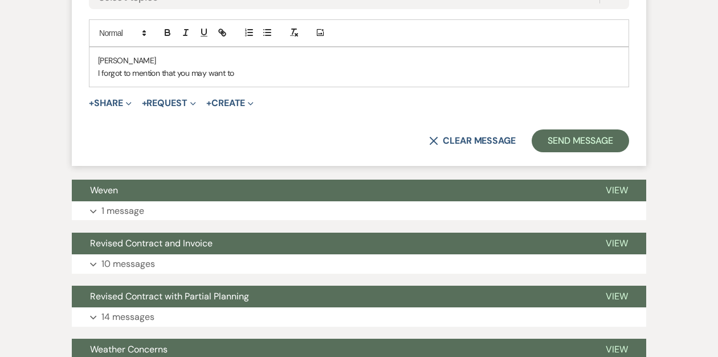
scroll to position [1771, 0]
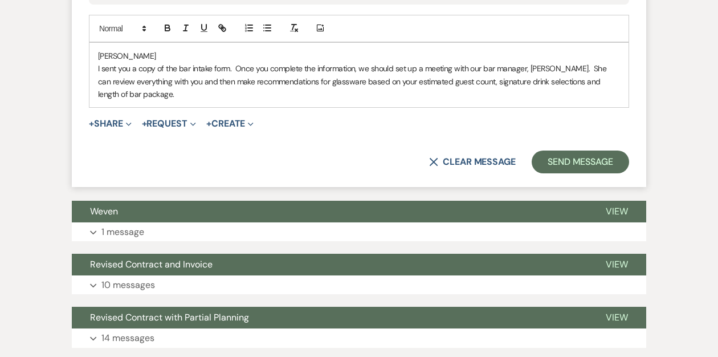
click at [231, 84] on p "I sent you a copy of the bar intake form. Once you complete the information, we…" at bounding box center [359, 81] width 522 height 38
click at [189, 100] on p "I sent you a copy of the bar intake form. to your email. Once you complete the …" at bounding box center [359, 81] width 522 height 38
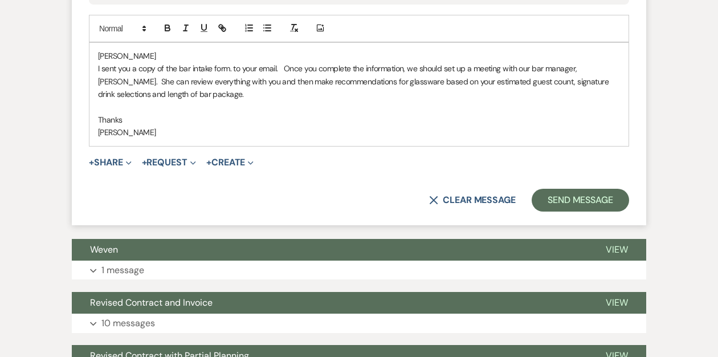
click at [232, 84] on p "I sent you a copy of the bar intake form. to your email. Once you complete the …" at bounding box center [359, 81] width 522 height 38
click at [546, 210] on button "Send Message" at bounding box center [580, 200] width 97 height 23
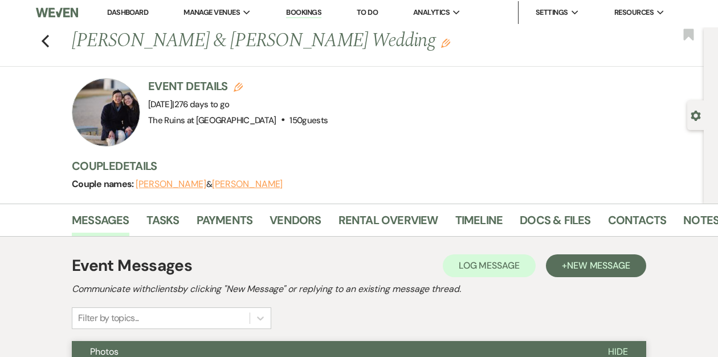
scroll to position [0, 0]
